Goal: Transaction & Acquisition: Book appointment/travel/reservation

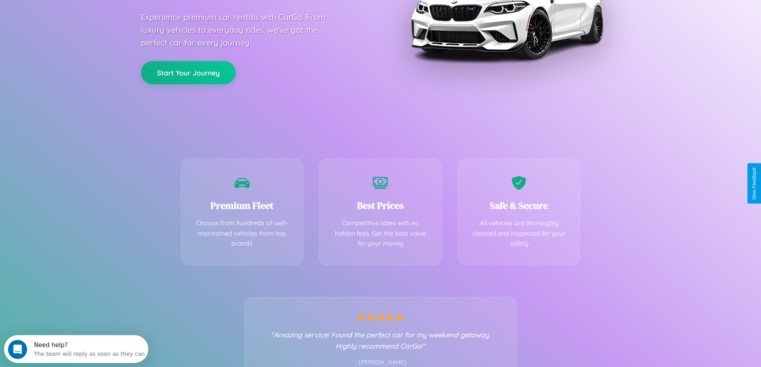
scroll to position [157, 0]
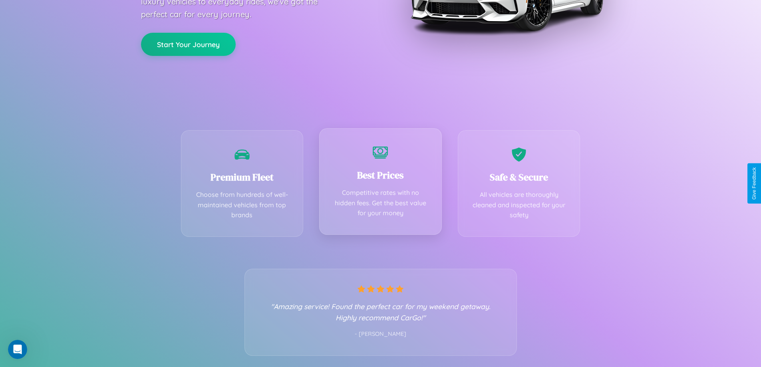
click at [380, 183] on div "Best Prices Competitive rates with no hidden fees. Get the best value for your …" at bounding box center [380, 181] width 123 height 107
click at [188, 44] on button "Start Your Journey" at bounding box center [188, 43] width 95 height 23
click at [188, 43] on button "Start Your Journey" at bounding box center [188, 43] width 95 height 23
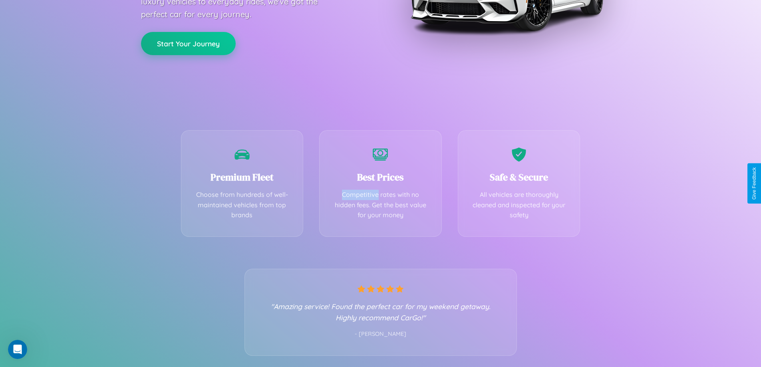
click at [188, 43] on button "Start Your Journey" at bounding box center [188, 43] width 95 height 23
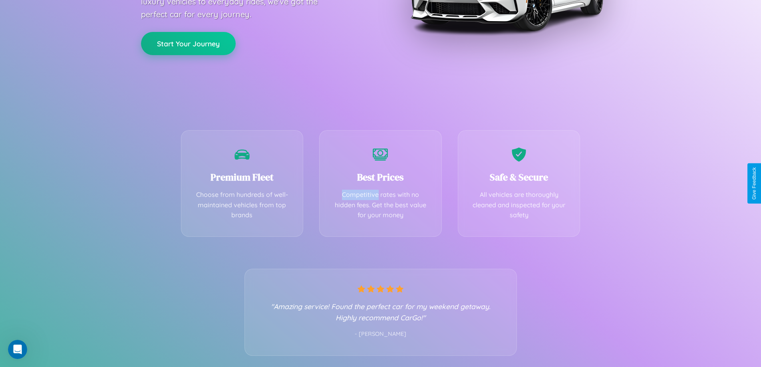
click at [188, 43] on button "Start Your Journey" at bounding box center [188, 43] width 95 height 23
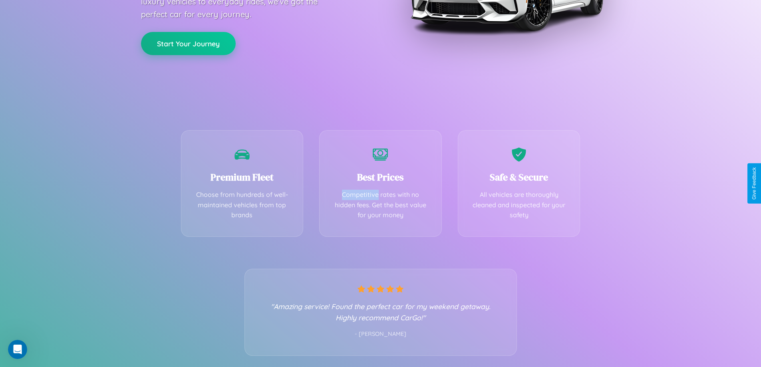
click at [188, 43] on button "Start Your Journey" at bounding box center [188, 43] width 95 height 23
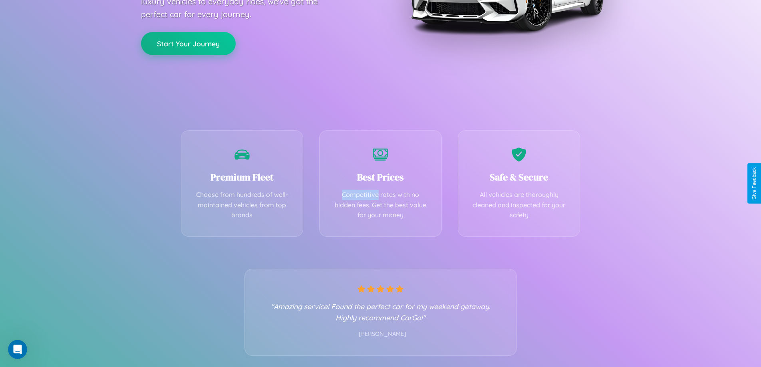
click at [188, 43] on button "Start Your Journey" at bounding box center [188, 43] width 95 height 23
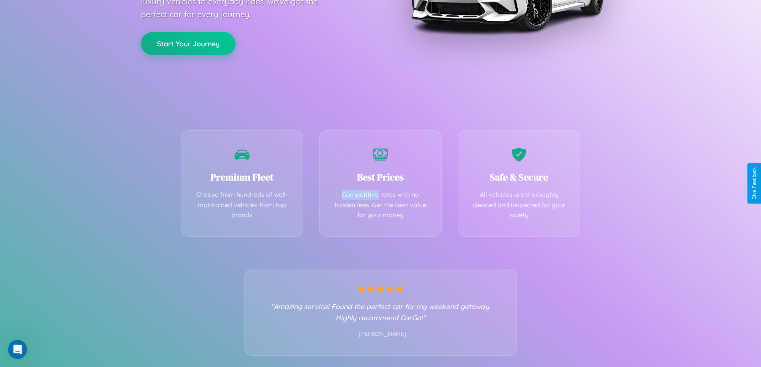
click at [188, 43] on button "Start Your Journey" at bounding box center [188, 43] width 95 height 23
